Goal: Transaction & Acquisition: Obtain resource

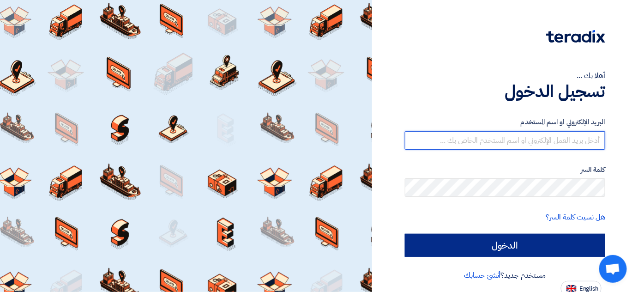
type input "[EMAIL_ADDRESS][DOMAIN_NAME]"
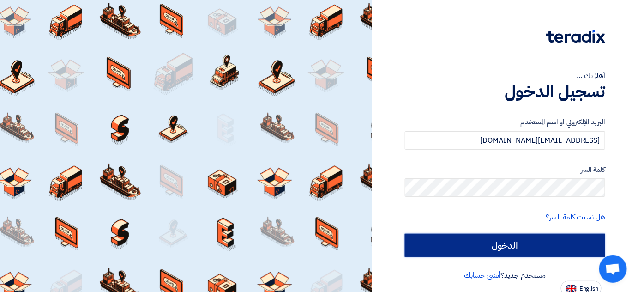
drag, startPoint x: 496, startPoint y: 236, endPoint x: 488, endPoint y: 228, distance: 11.4
click at [496, 236] on input "الدخول" at bounding box center [505, 245] width 200 height 23
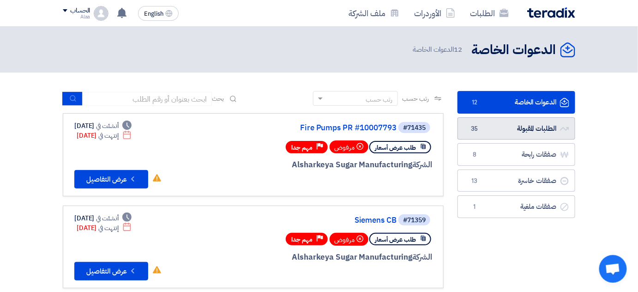
click at [512, 122] on link "الطلبات المقبولة الطلبات المقبولة 35" at bounding box center [516, 128] width 118 height 23
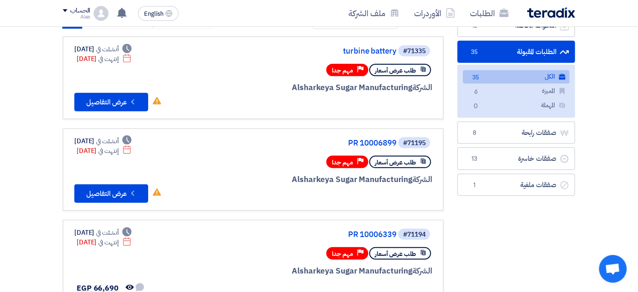
scroll to position [84, 0]
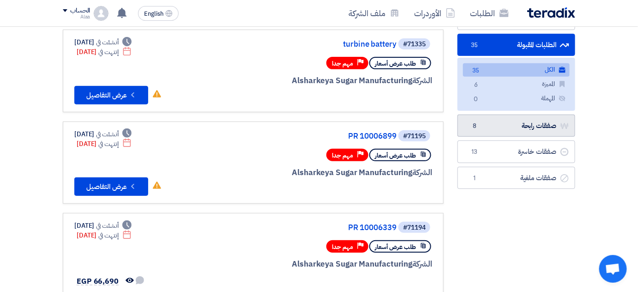
click at [499, 136] on link "صفقات رابحة صفقات رابحة 8" at bounding box center [516, 125] width 118 height 23
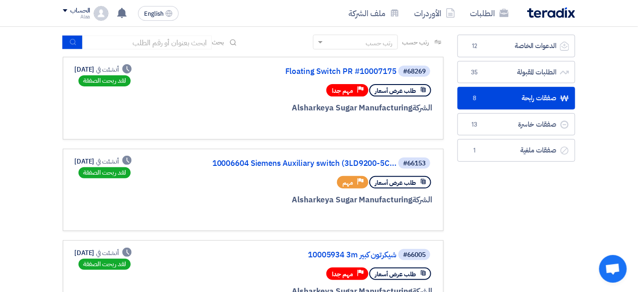
scroll to position [42, 0]
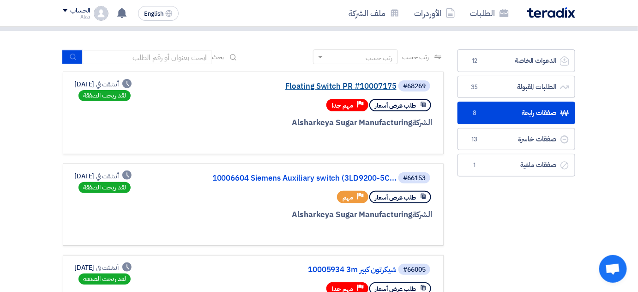
click at [331, 84] on link "Floating Switch PR #10007175" at bounding box center [304, 86] width 185 height 8
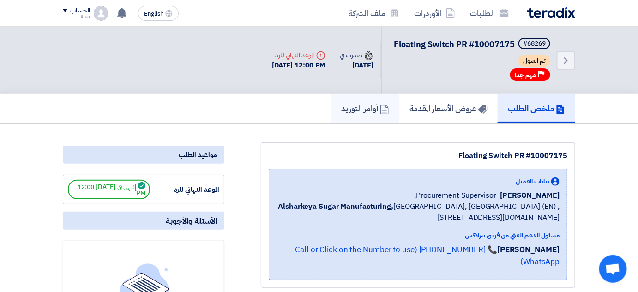
click at [365, 107] on h5 "أوامر التوريد" at bounding box center [365, 108] width 48 height 11
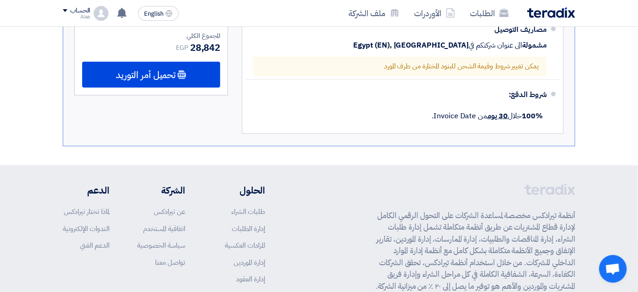
scroll to position [458, 0]
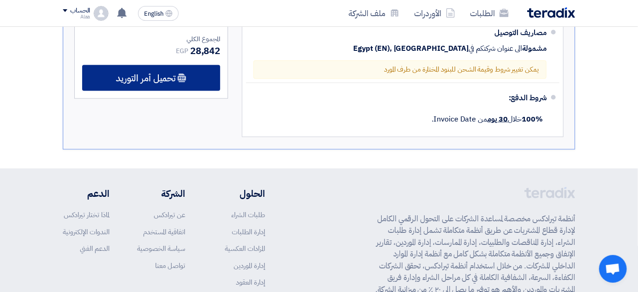
click at [200, 84] on div "تحميل أمر التوريد" at bounding box center [151, 78] width 138 height 26
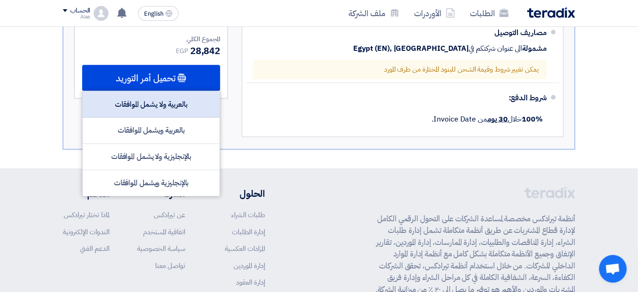
click at [170, 108] on div "بالعربية ولا يشمل الموافقات" at bounding box center [151, 104] width 137 height 26
